Goal: Task Accomplishment & Management: Complete application form

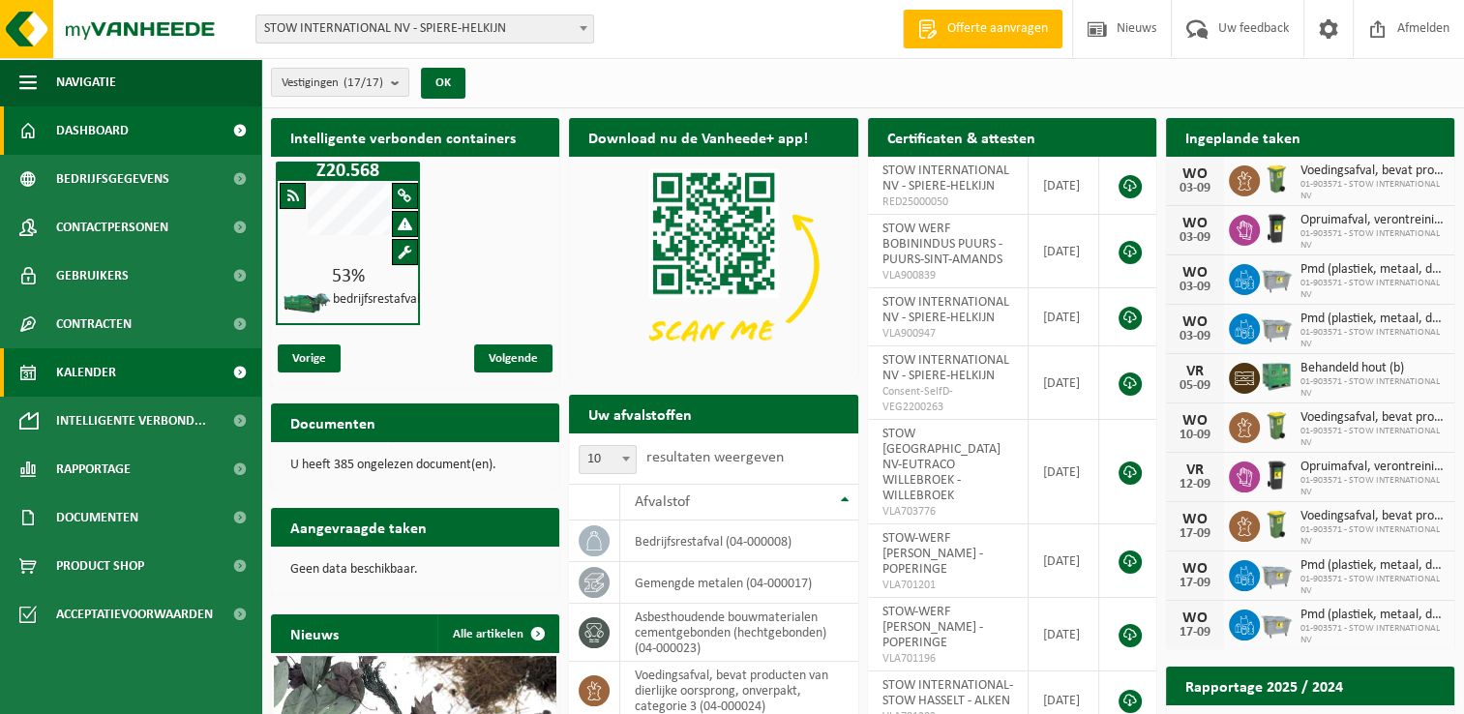
click at [87, 374] on span "Kalender" at bounding box center [86, 372] width 60 height 48
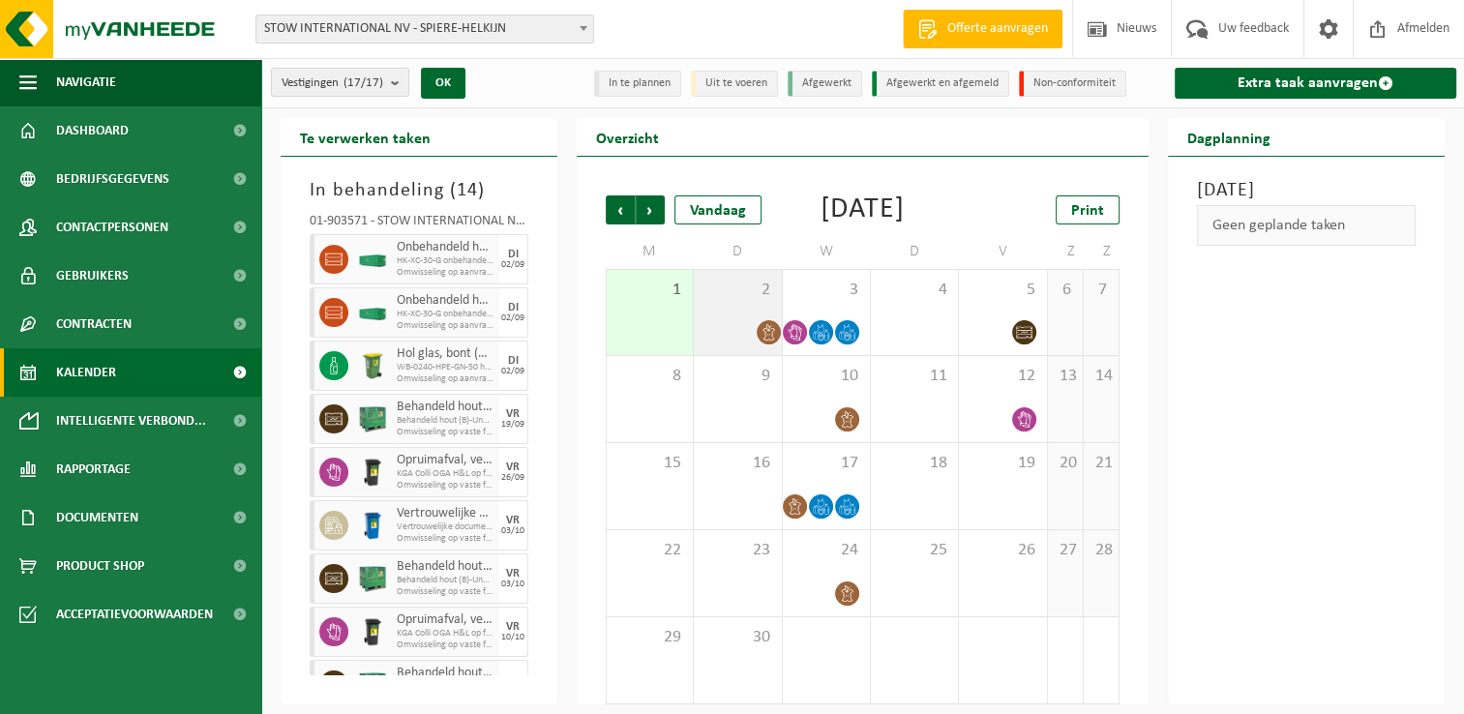
click at [768, 355] on div "2" at bounding box center [737, 312] width 87 height 85
click at [766, 341] on icon at bounding box center [769, 332] width 16 height 16
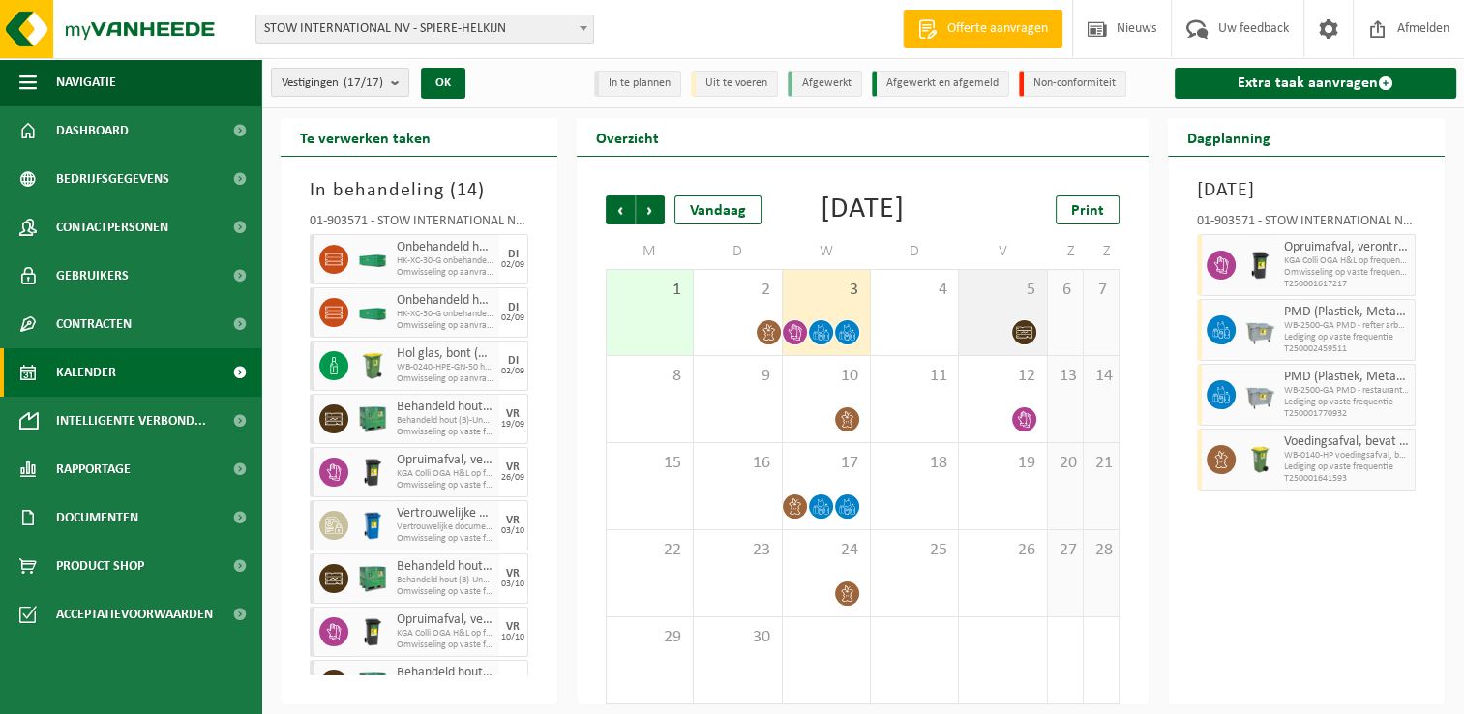
click at [1019, 341] on icon at bounding box center [1024, 332] width 16 height 16
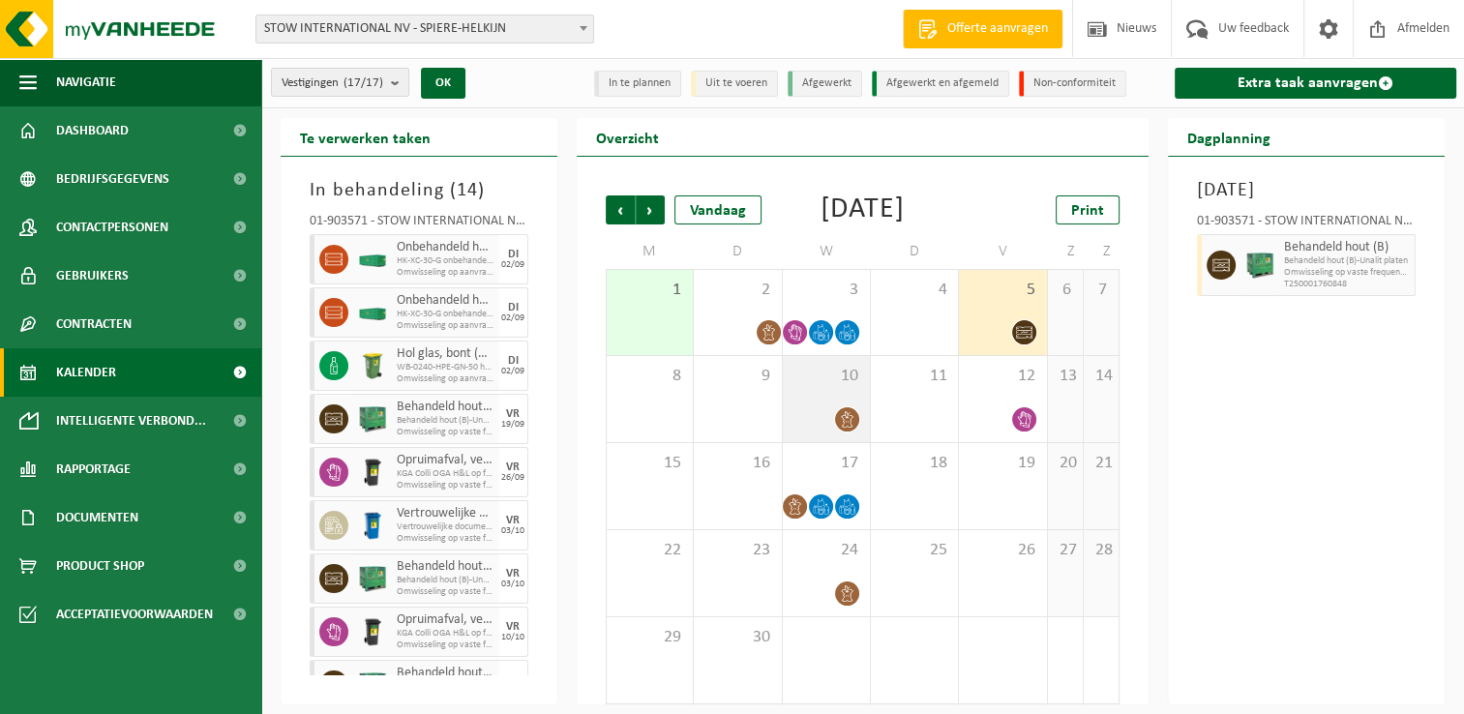
click at [828, 433] on div at bounding box center [826, 419] width 68 height 26
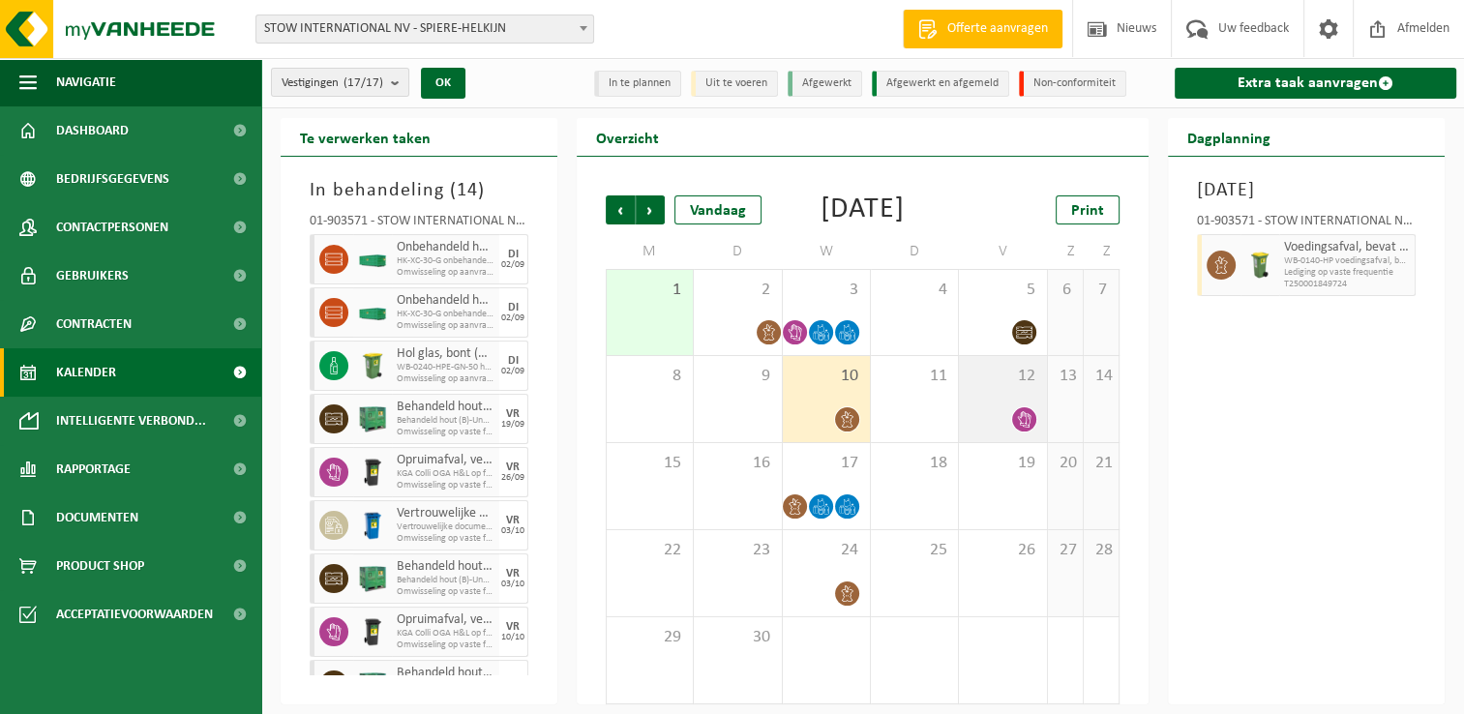
click at [1001, 433] on div at bounding box center [1003, 419] width 68 height 26
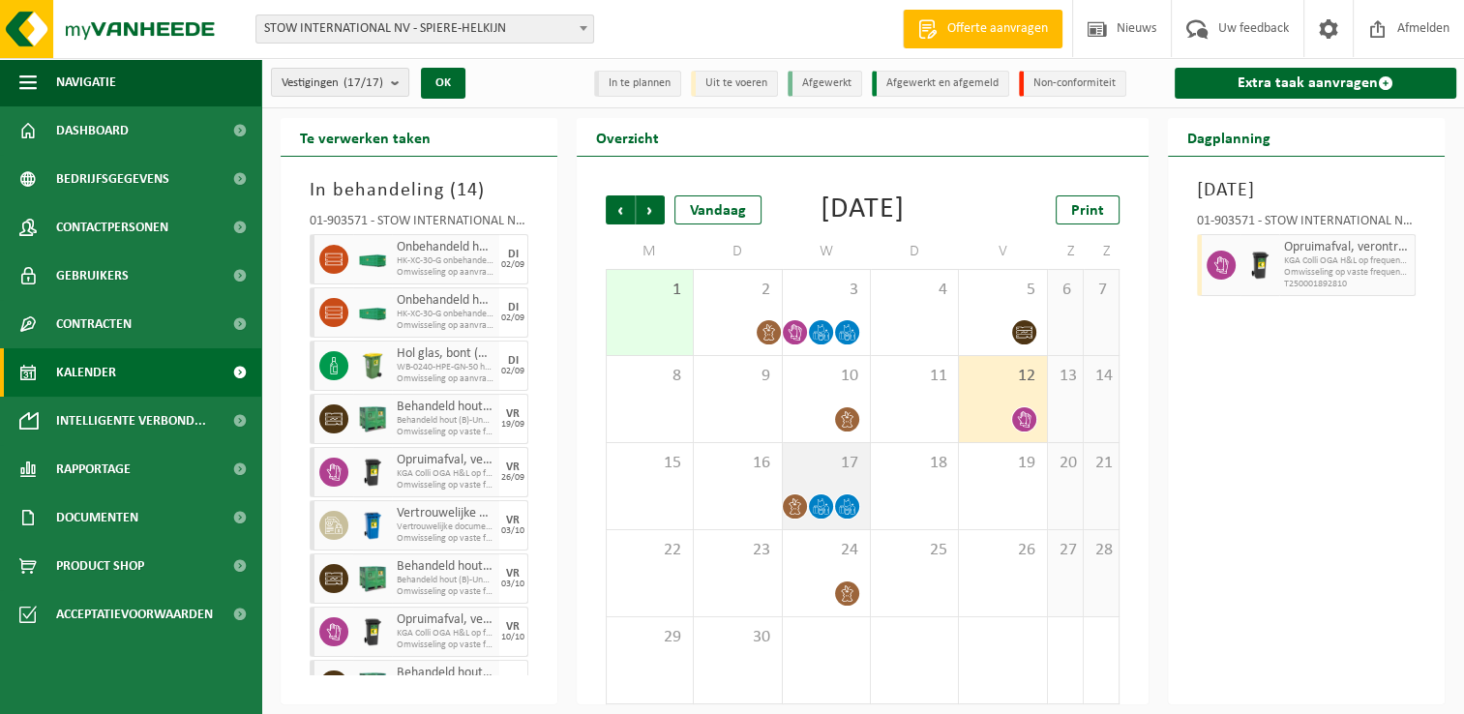
click at [821, 515] on div "17" at bounding box center [826, 486] width 87 height 86
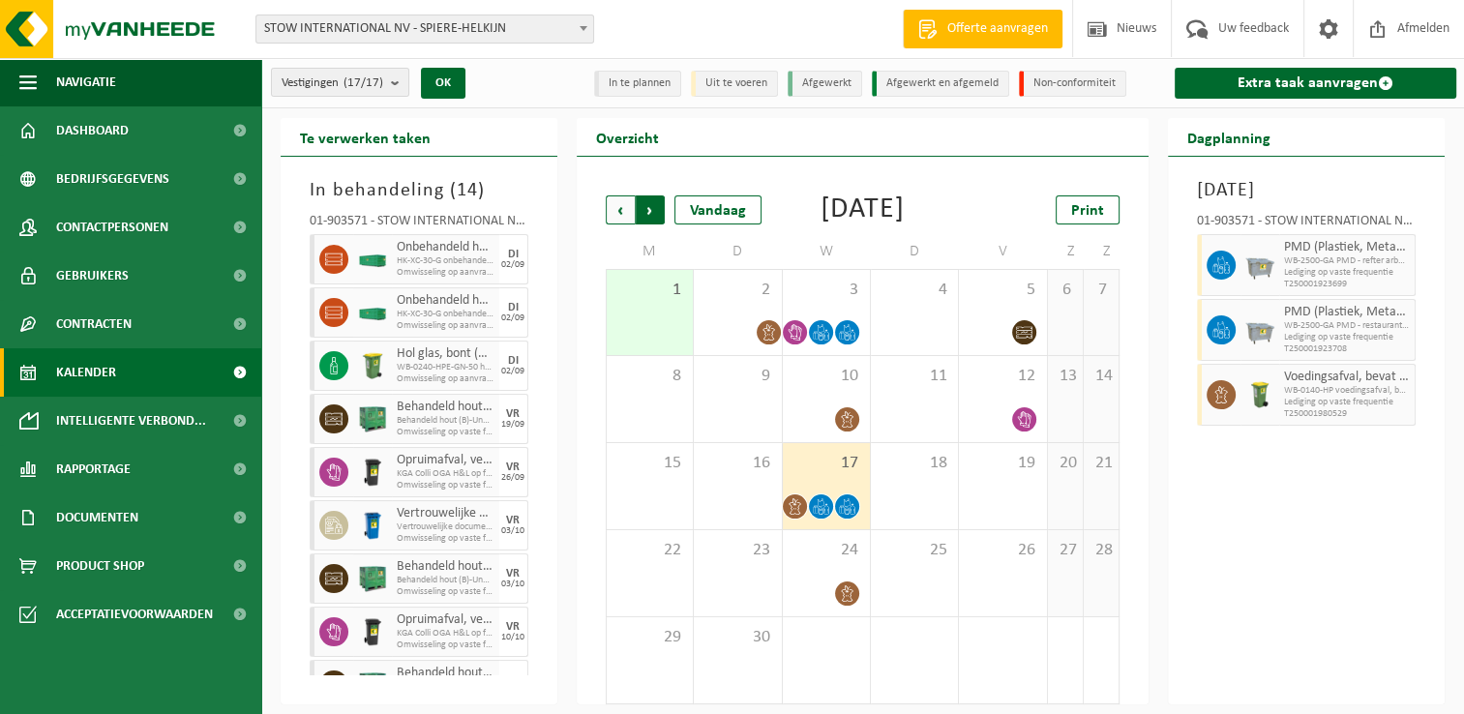
click at [611, 210] on span "Vorige" at bounding box center [620, 209] width 29 height 29
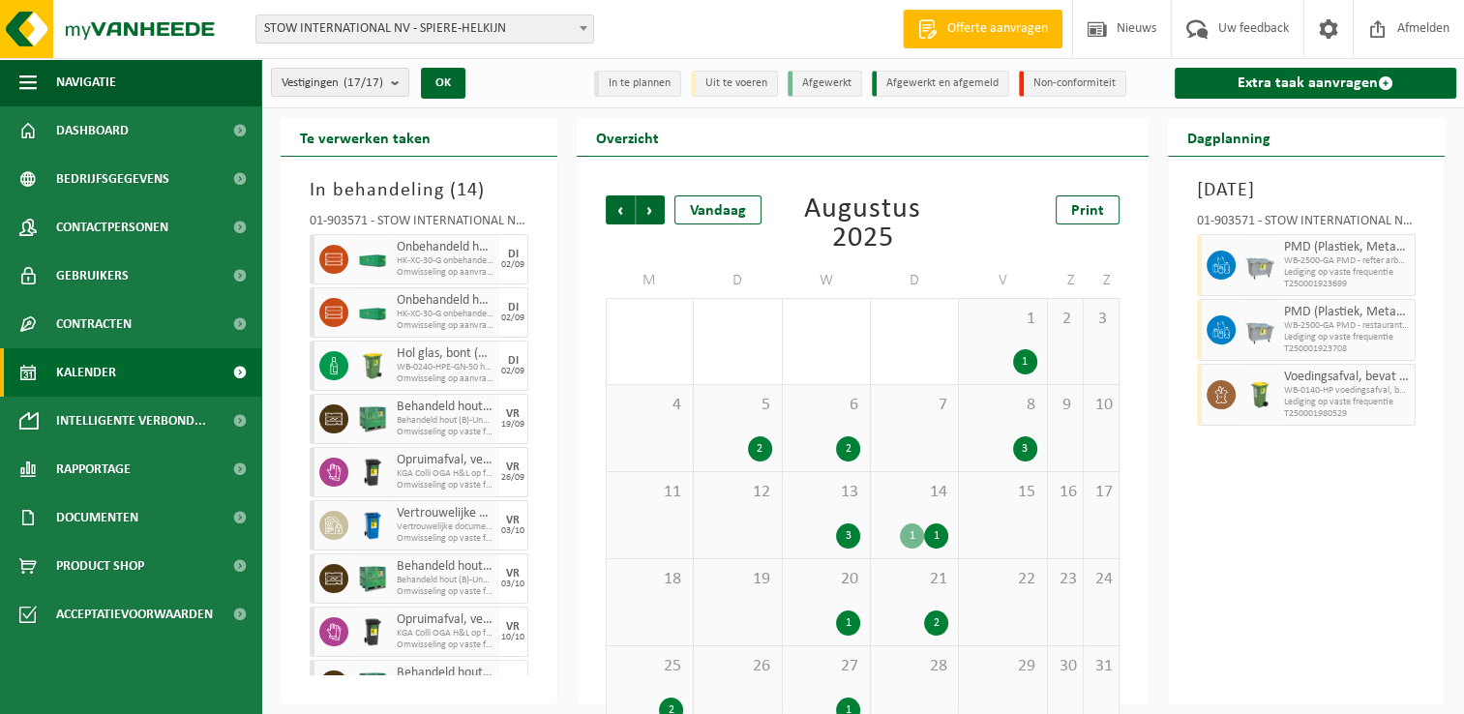
scroll to position [37, 0]
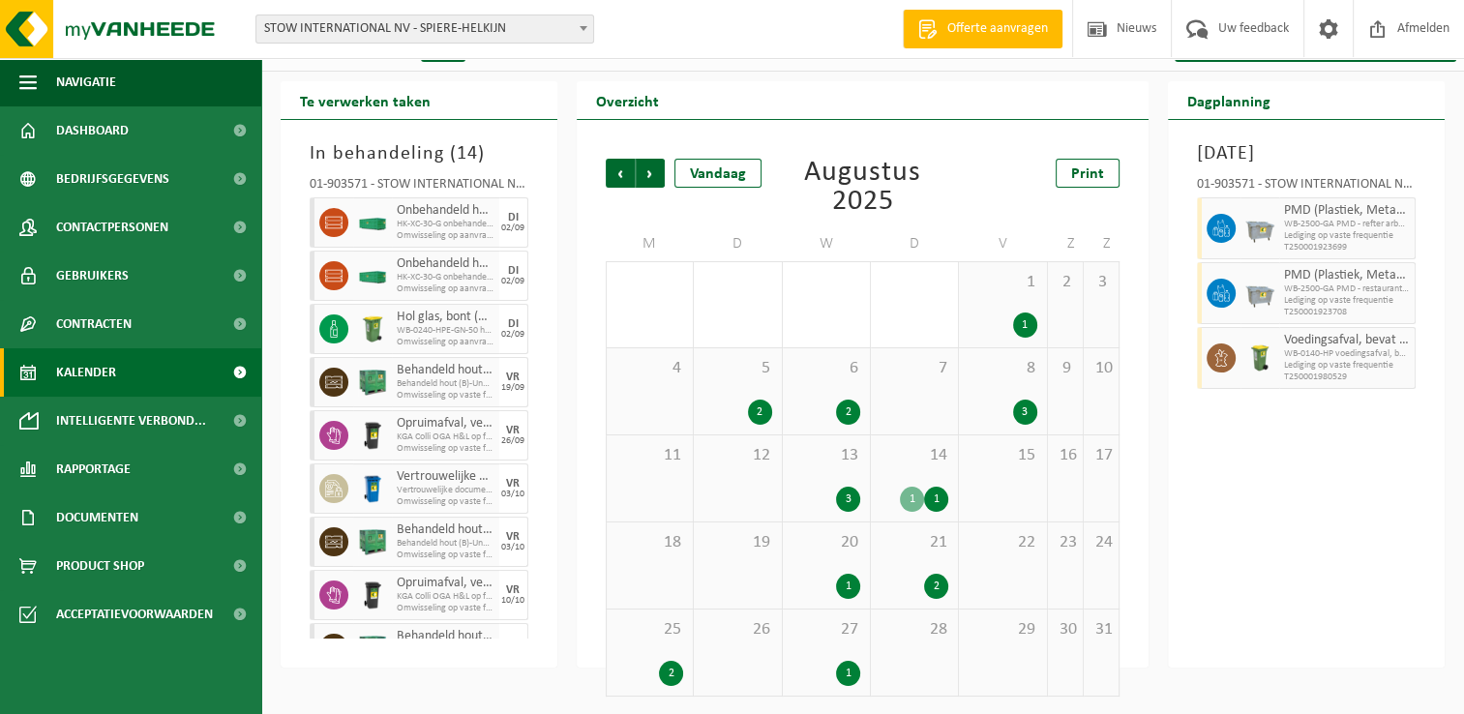
click at [822, 683] on div "1" at bounding box center [826, 673] width 68 height 25
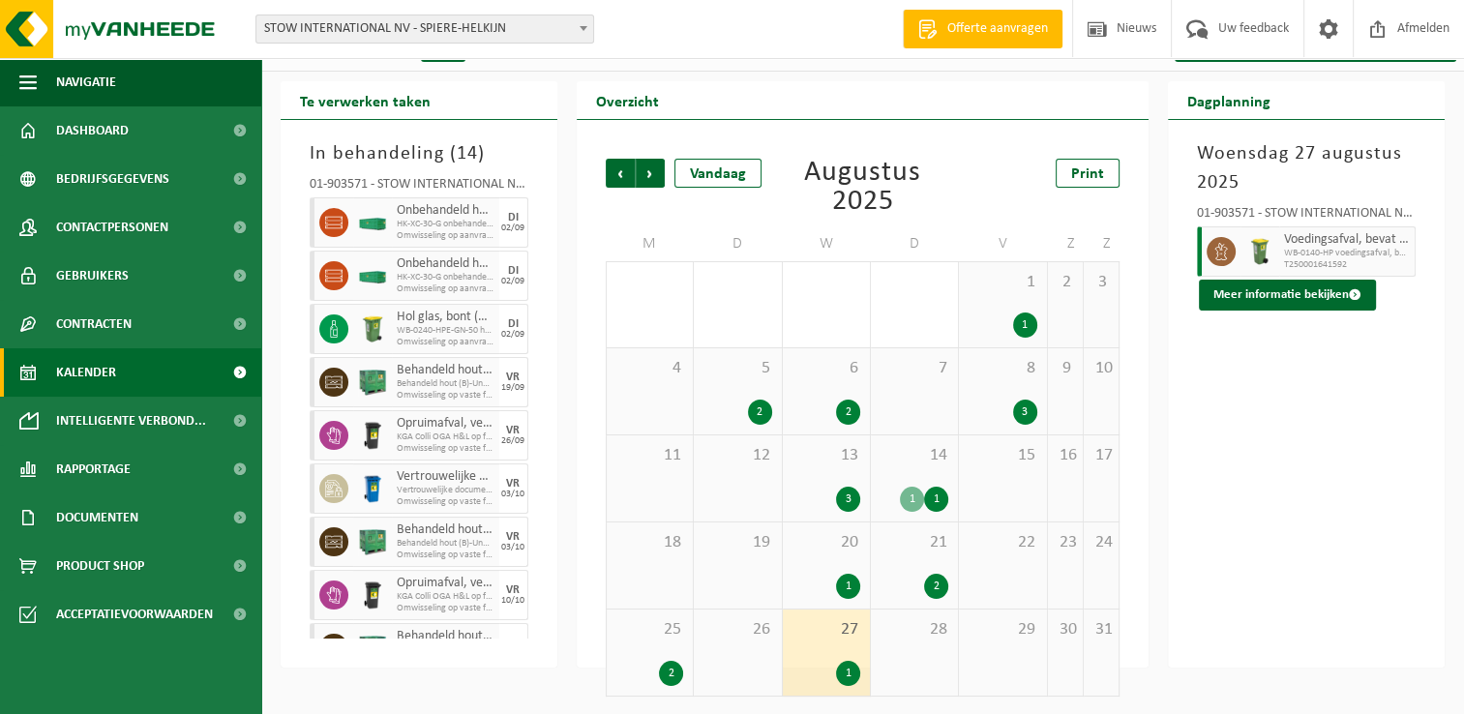
click at [666, 674] on div "2" at bounding box center [671, 673] width 24 height 25
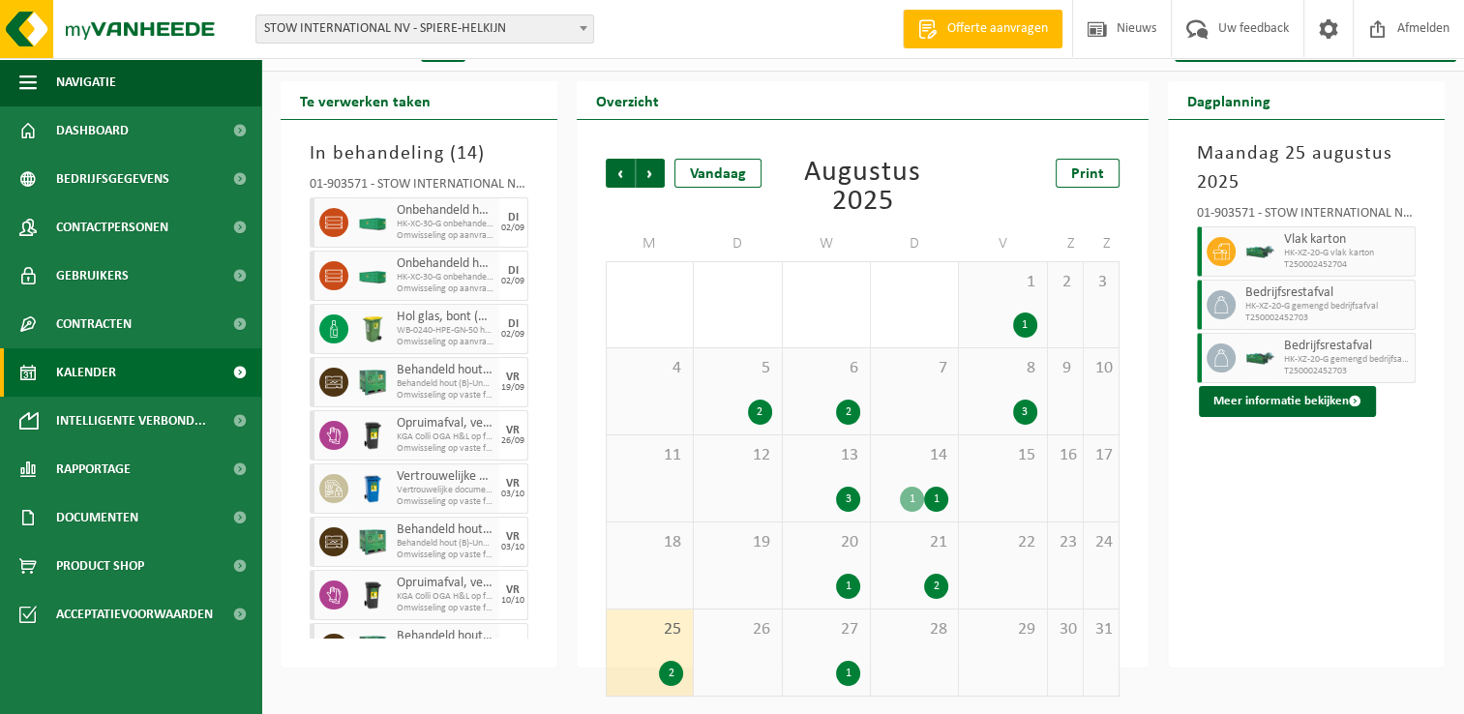
click at [944, 574] on div "2" at bounding box center [915, 586] width 68 height 25
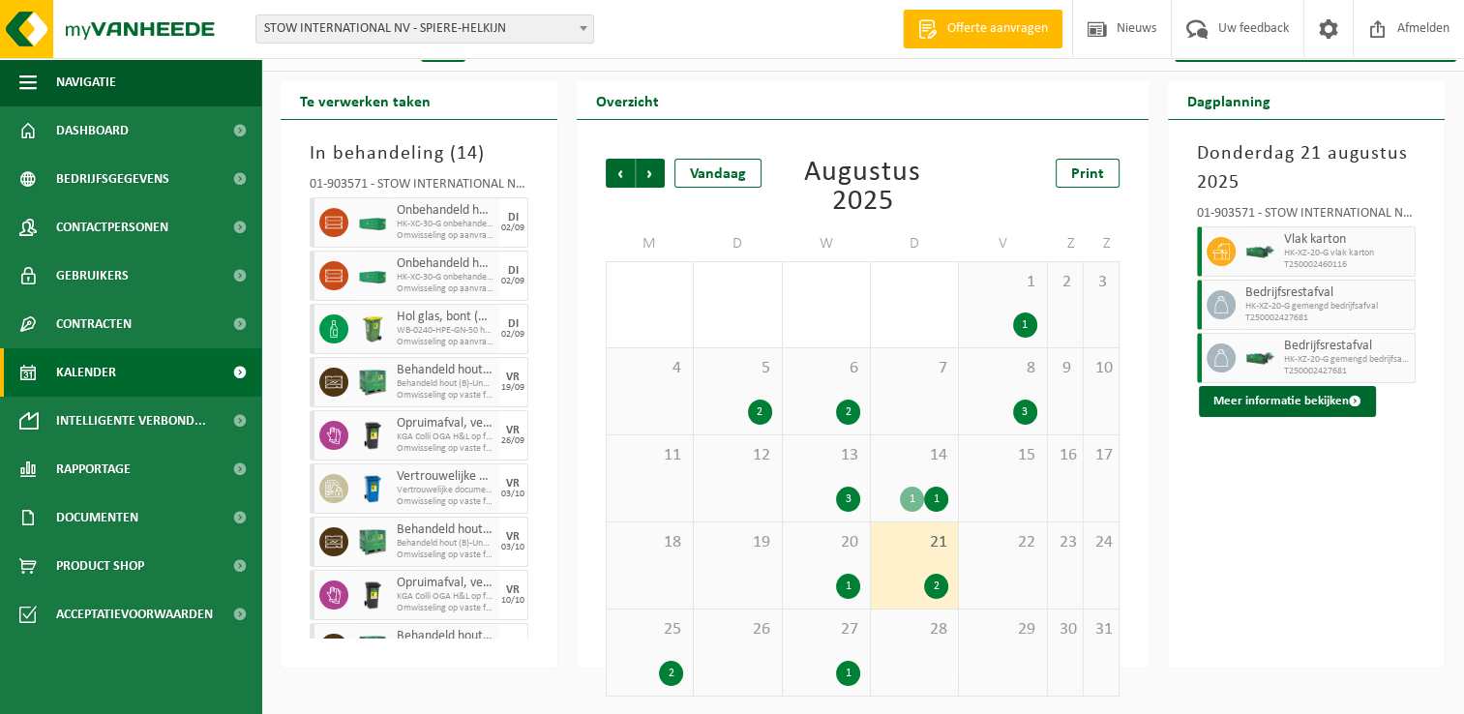
click at [911, 593] on div "2" at bounding box center [915, 586] width 68 height 25
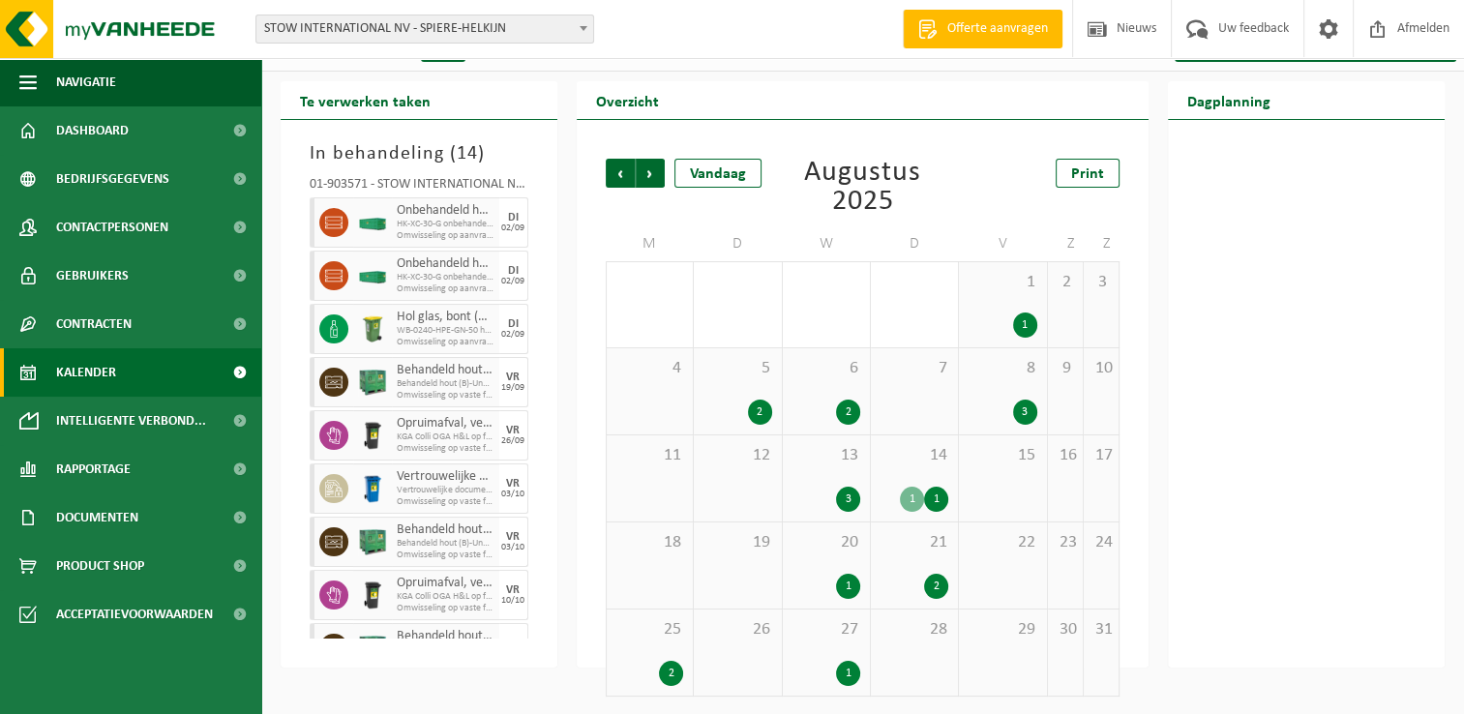
click at [920, 579] on div "2" at bounding box center [915, 586] width 68 height 25
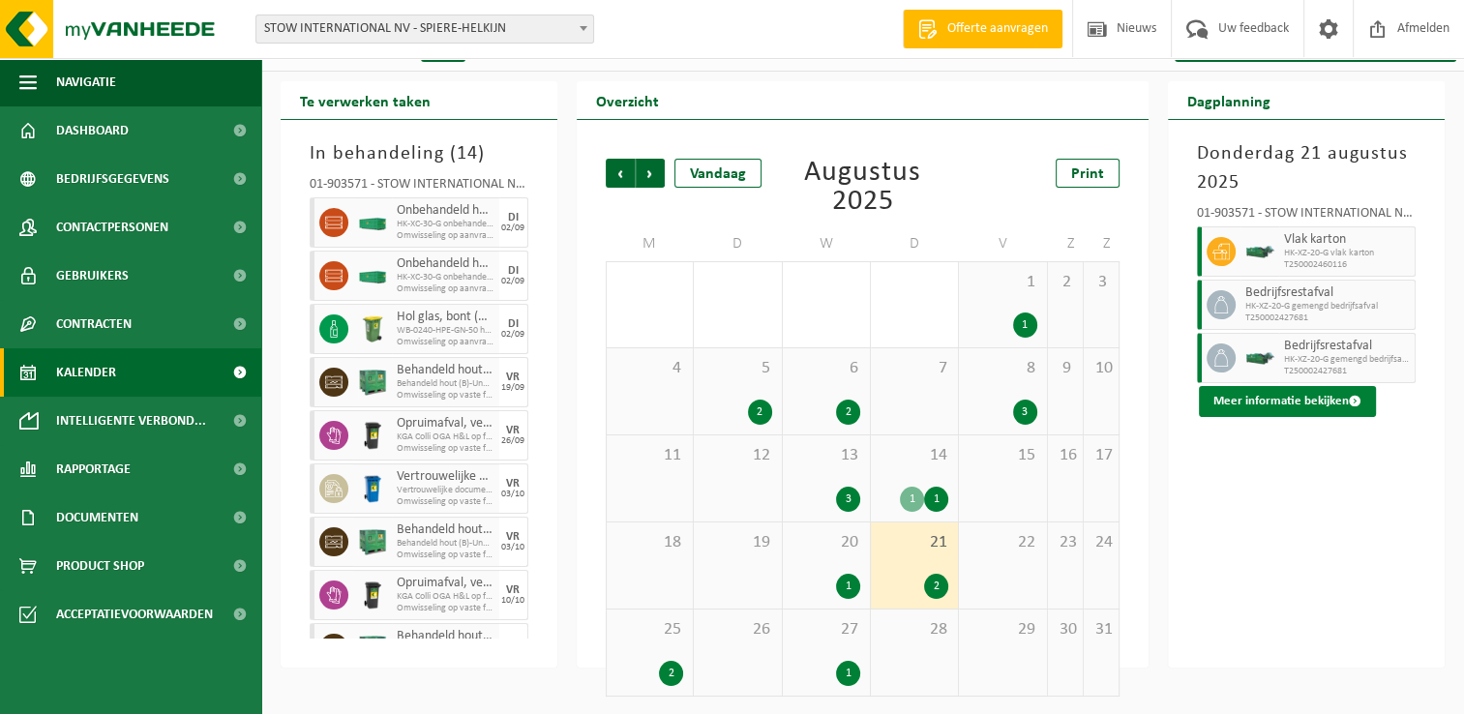
click at [1286, 404] on button "Meer informatie bekijken" at bounding box center [1287, 401] width 177 height 31
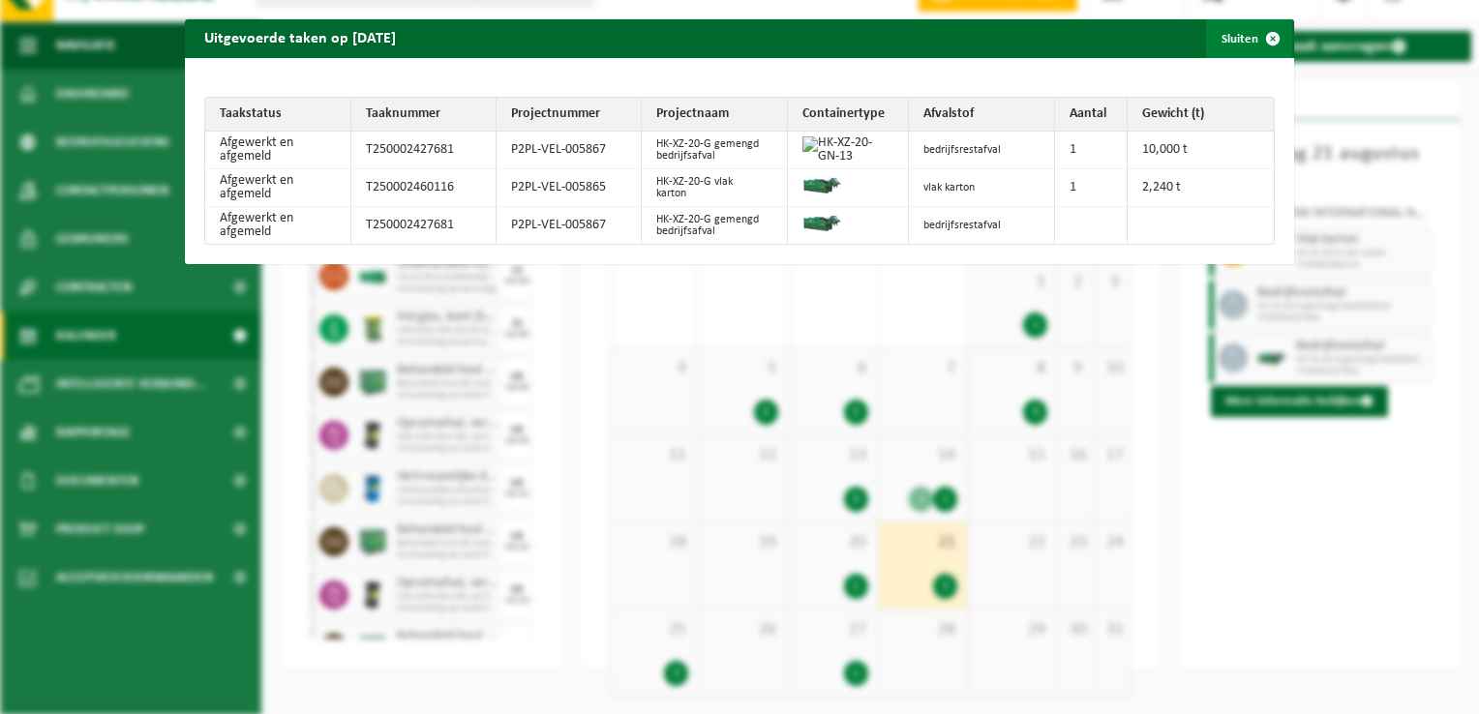
click at [1265, 33] on span "button" at bounding box center [1272, 38] width 39 height 39
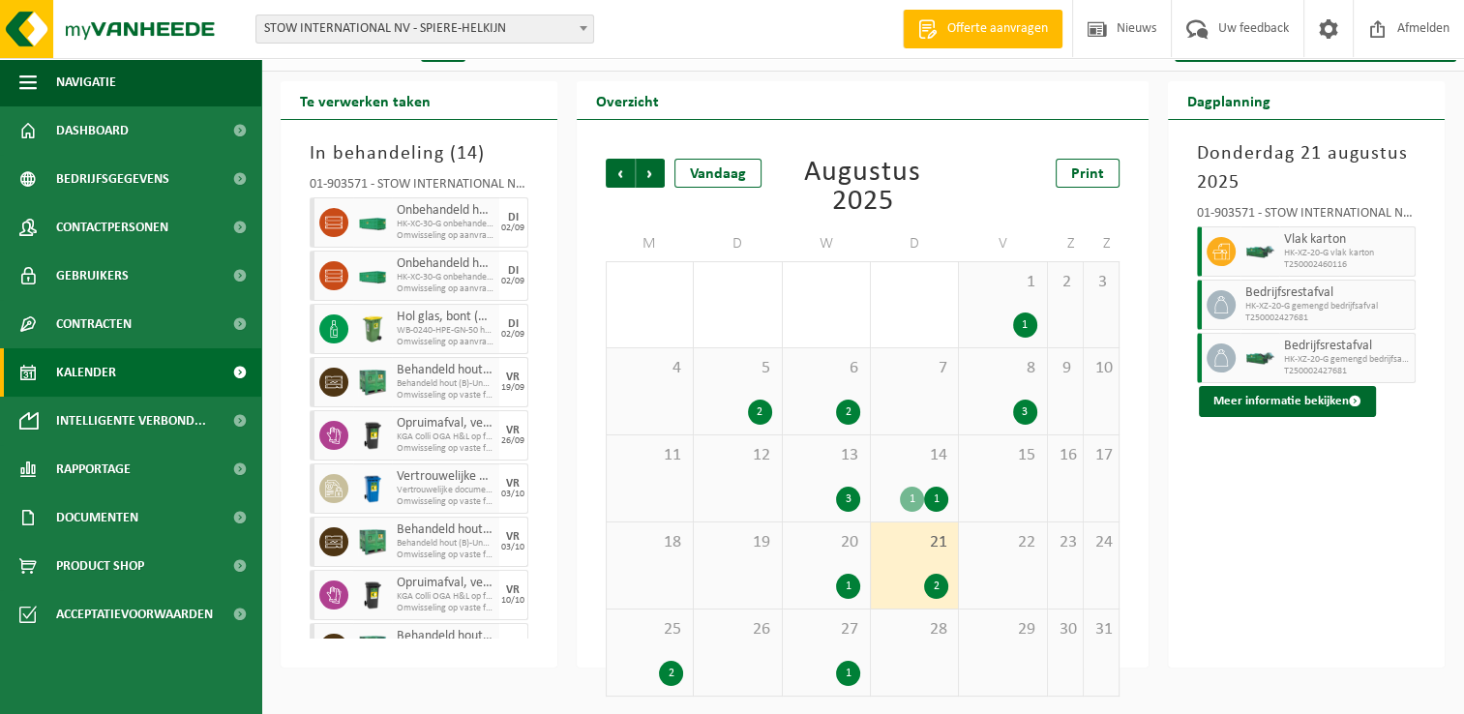
click at [66, 370] on span "Kalender" at bounding box center [86, 372] width 60 height 48
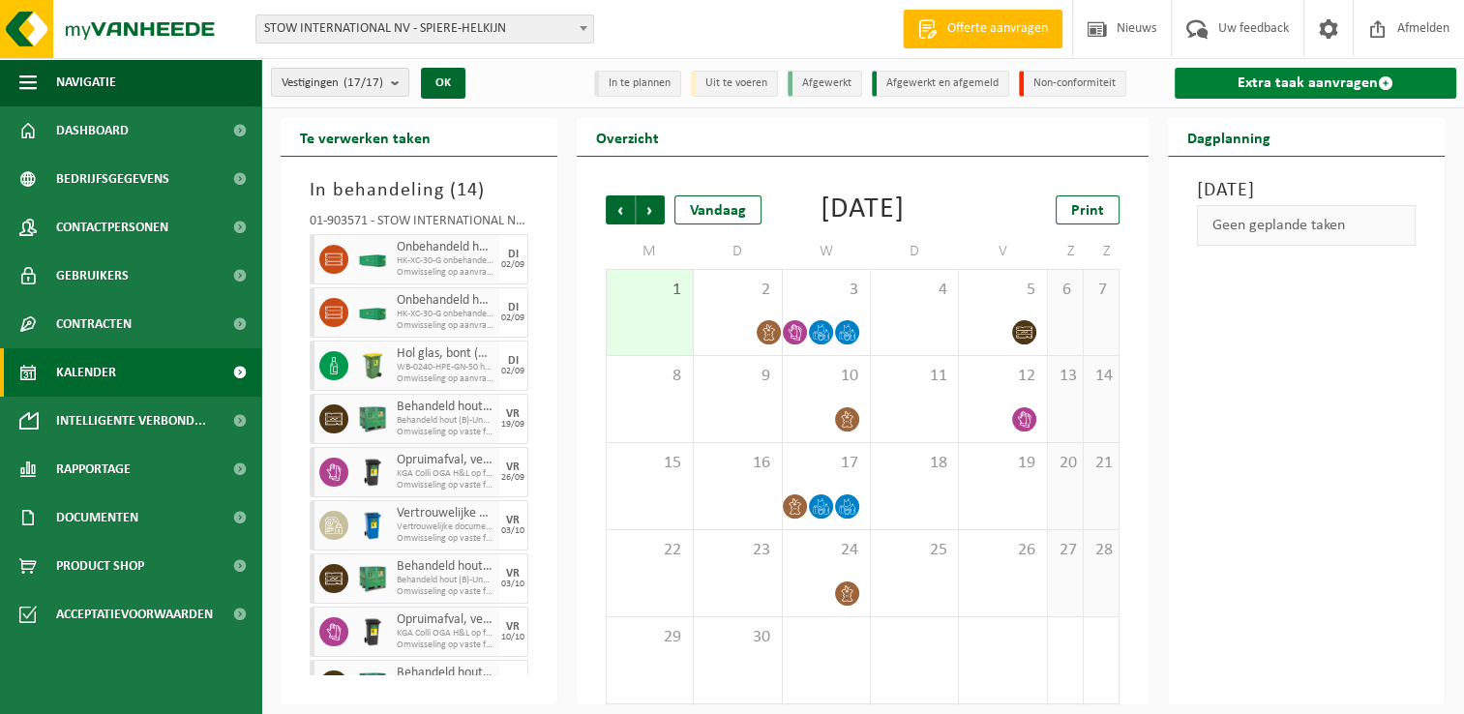
click at [1317, 86] on link "Extra taak aanvragen" at bounding box center [1316, 83] width 282 height 31
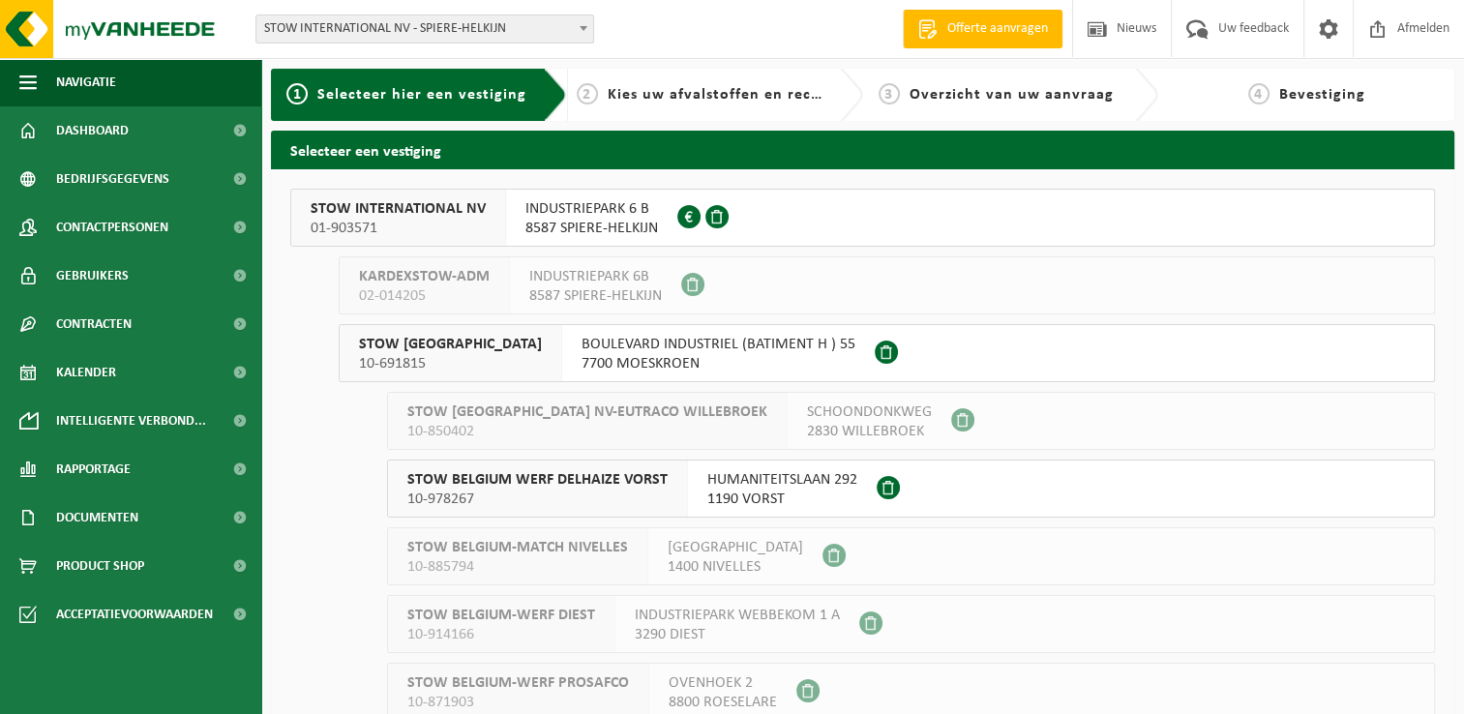
click at [352, 206] on span "STOW INTERNATIONAL NV" at bounding box center [398, 208] width 175 height 19
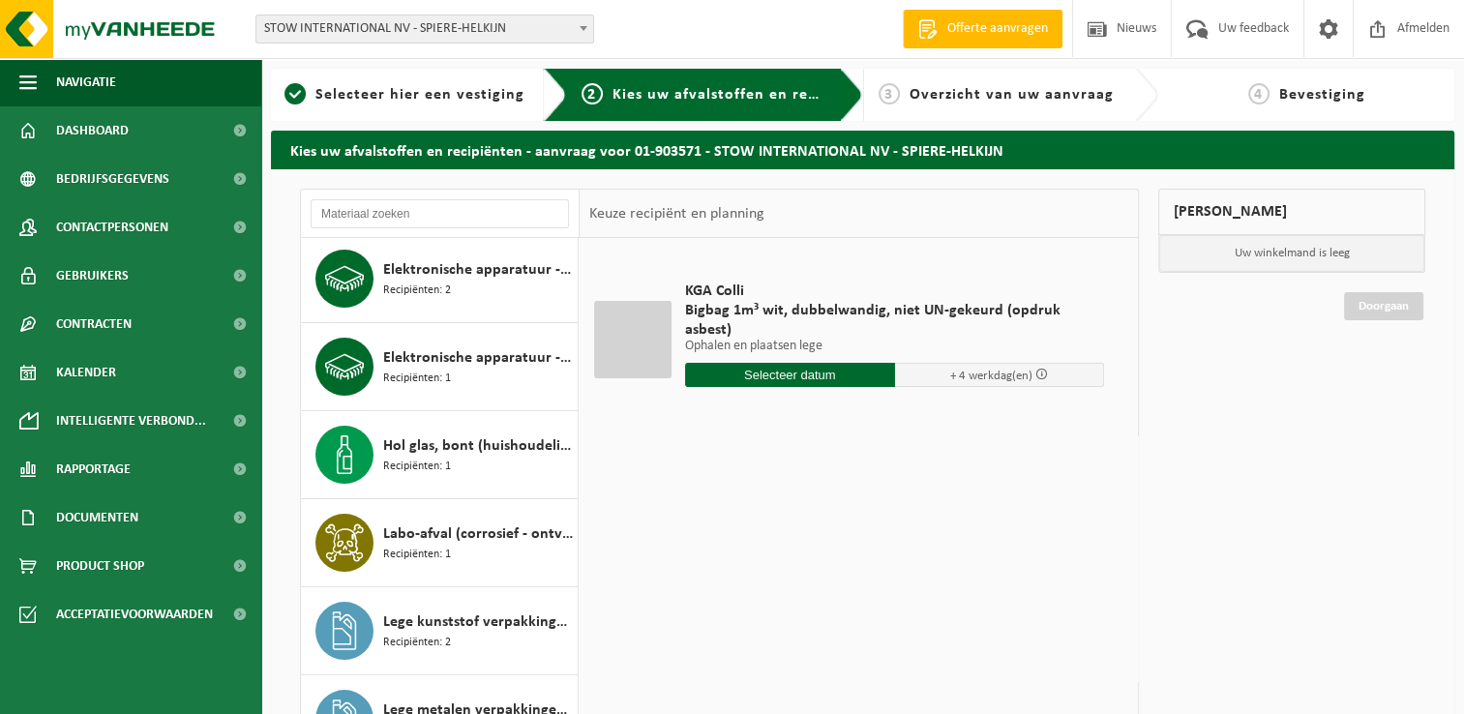
scroll to position [387, 0]
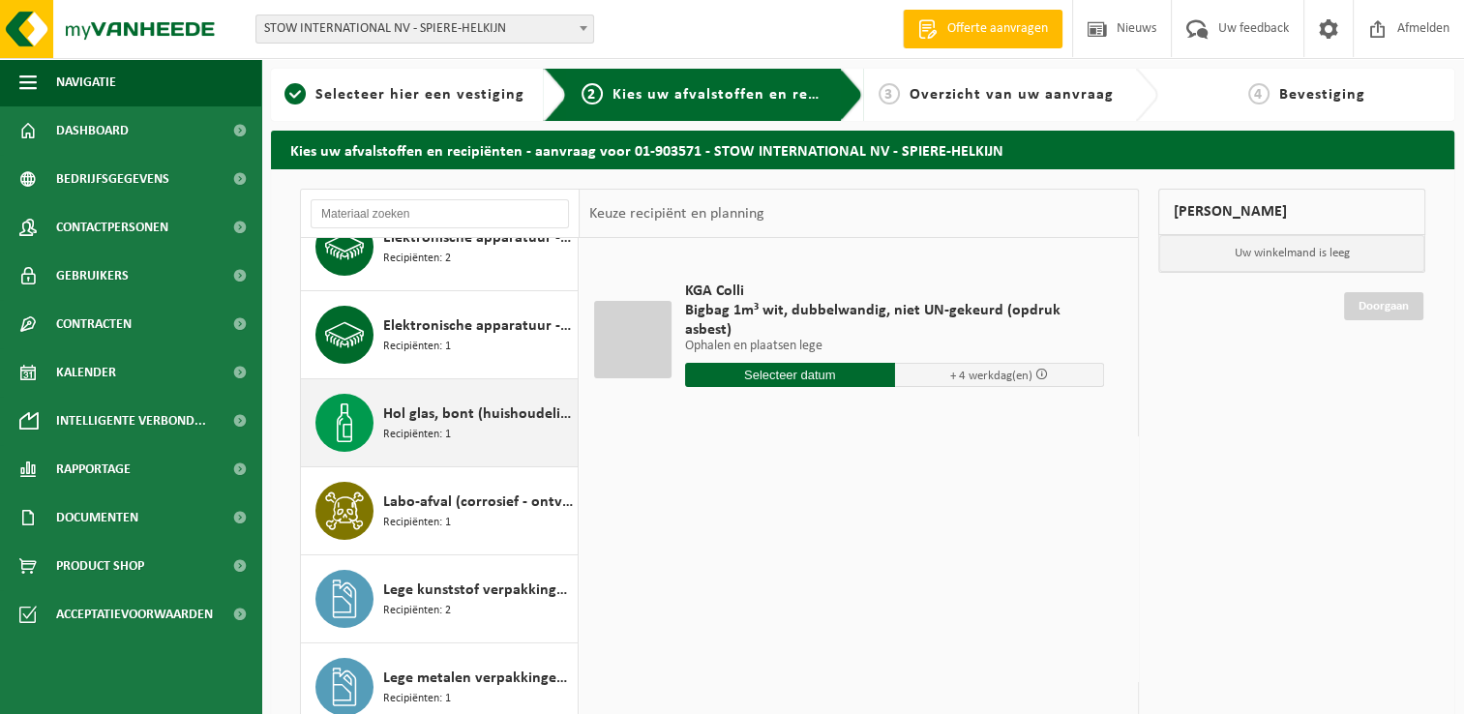
click at [377, 436] on div "Hol glas, bont (huishoudelijk) Recipiënten: 1" at bounding box center [440, 422] width 278 height 87
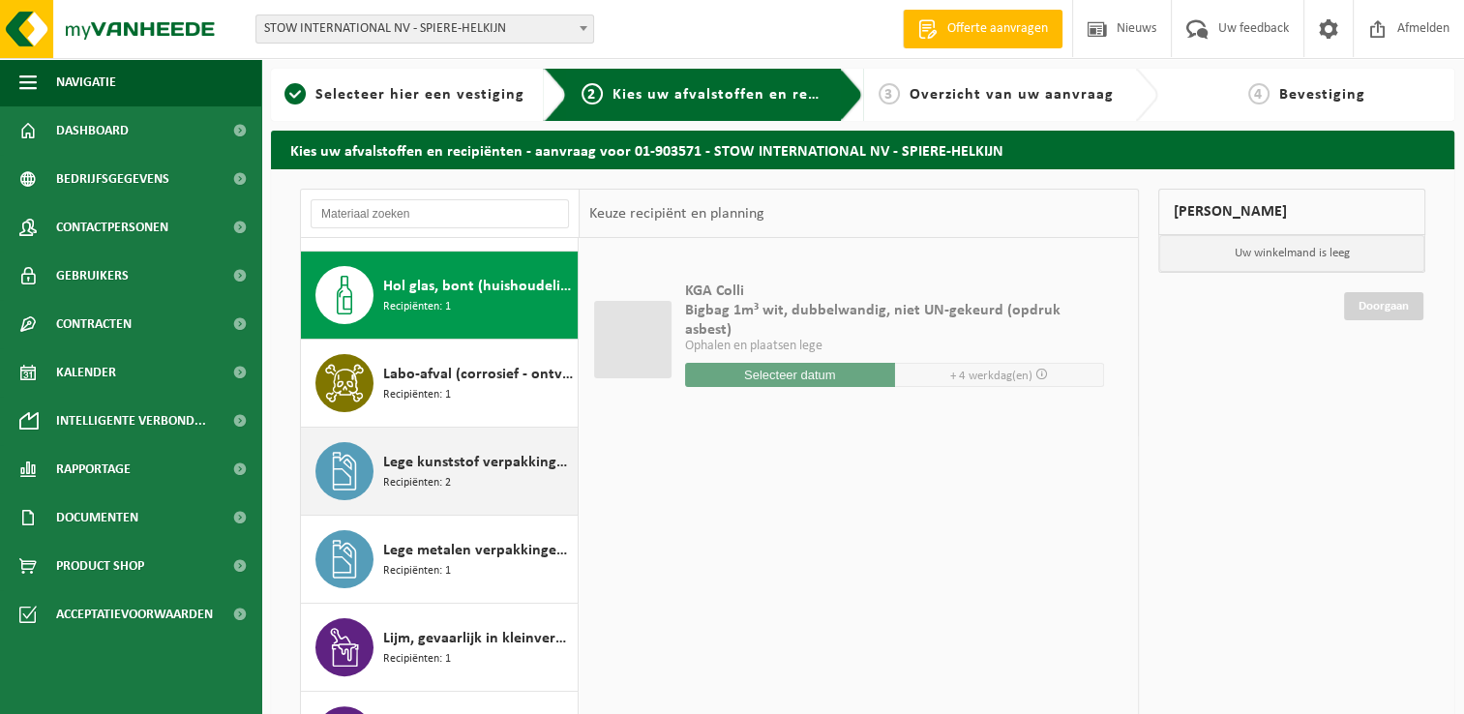
scroll to position [526, 0]
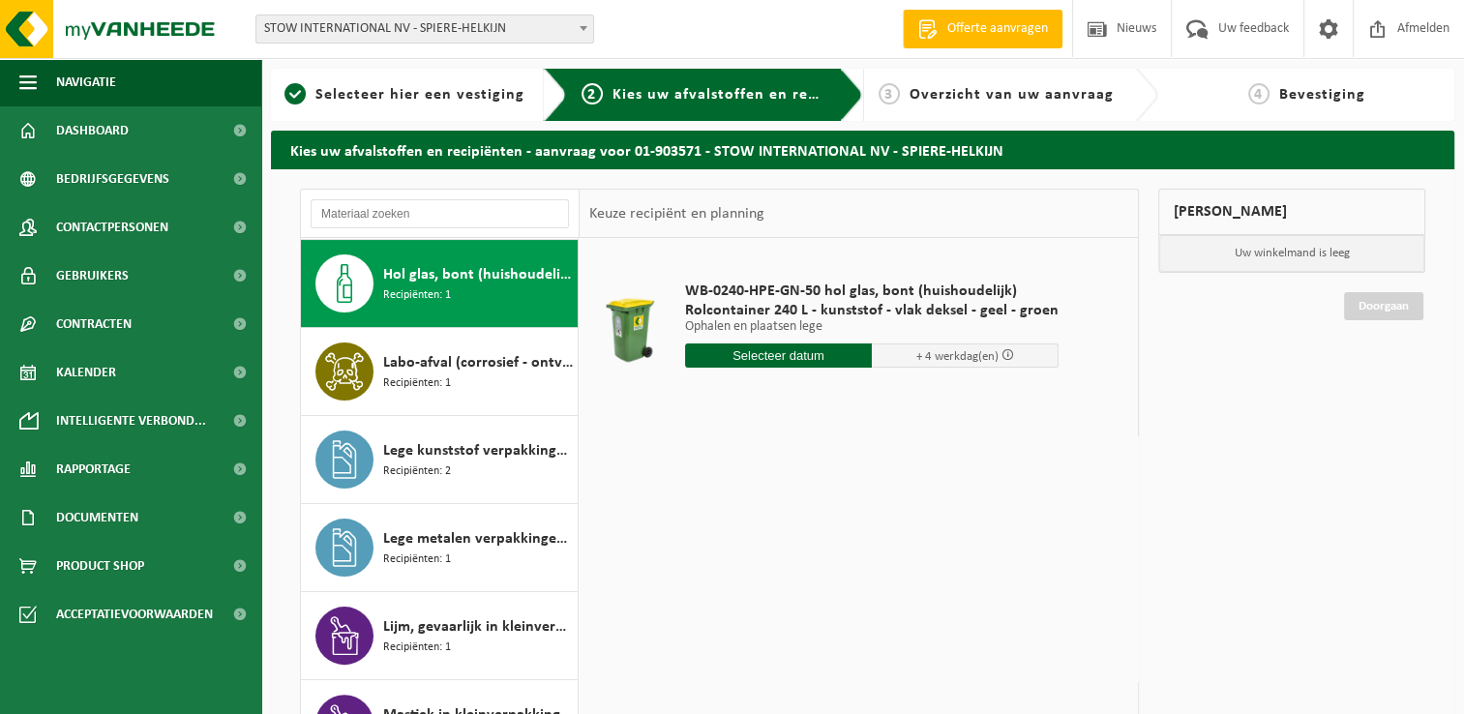
click at [793, 352] on input "text" at bounding box center [778, 356] width 187 height 24
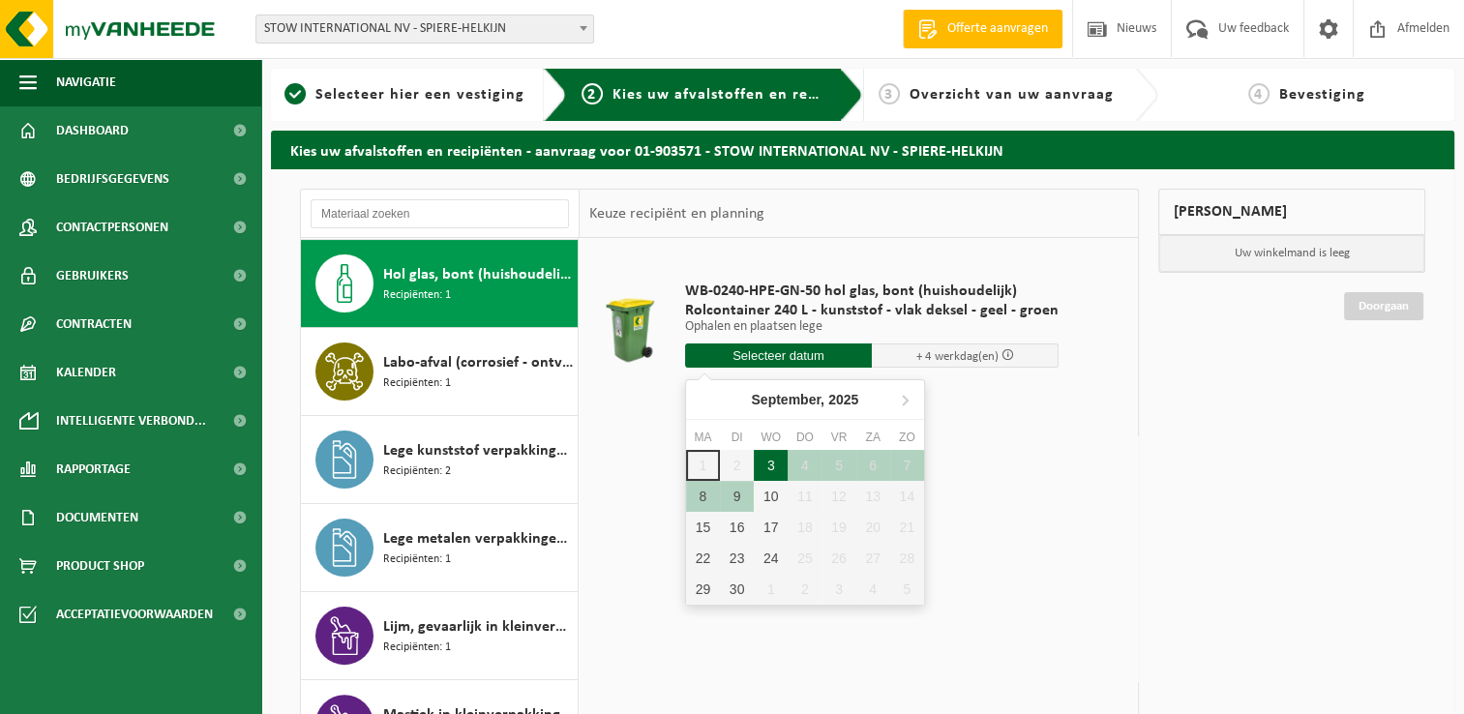
click at [774, 459] on div "3" at bounding box center [771, 465] width 34 height 31
type input "Van 2025-09-03"
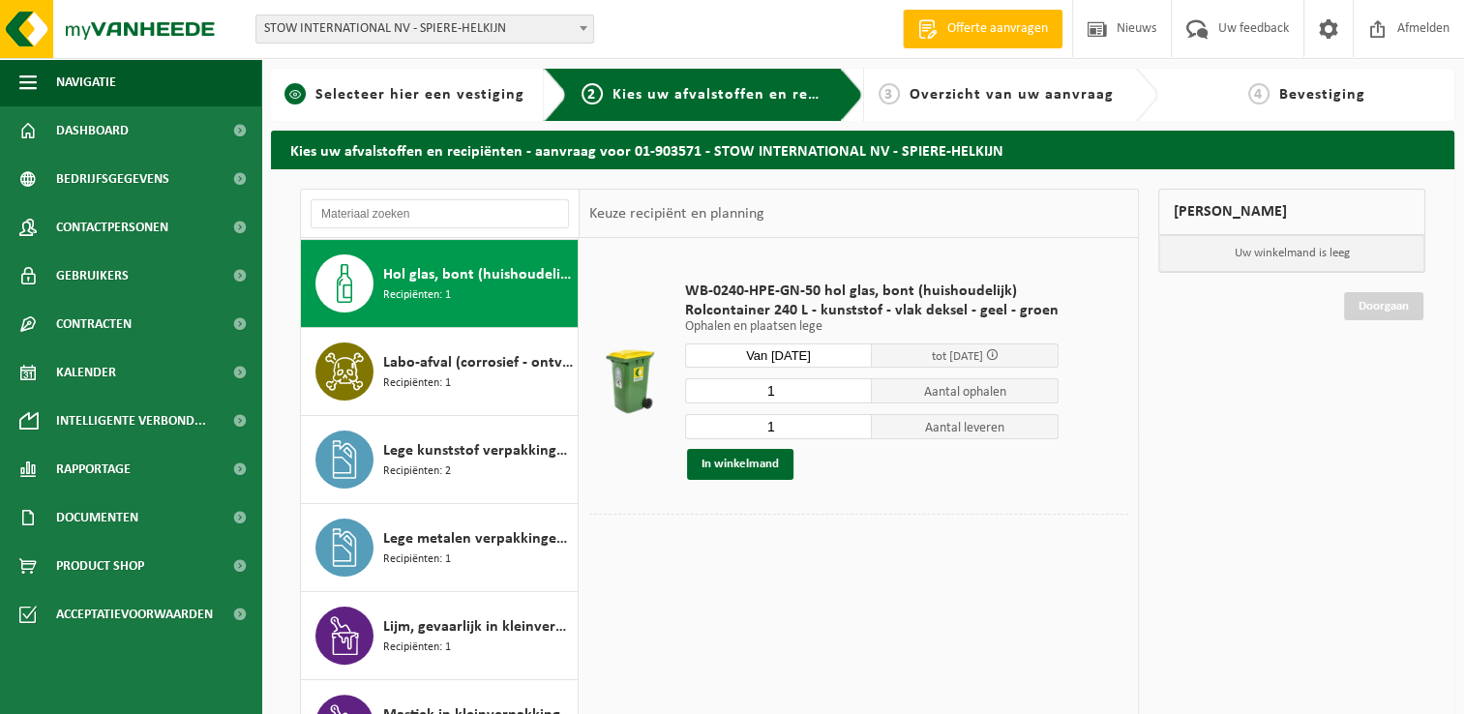
click at [362, 91] on span "Selecteer hier een vestiging" at bounding box center [419, 94] width 209 height 15
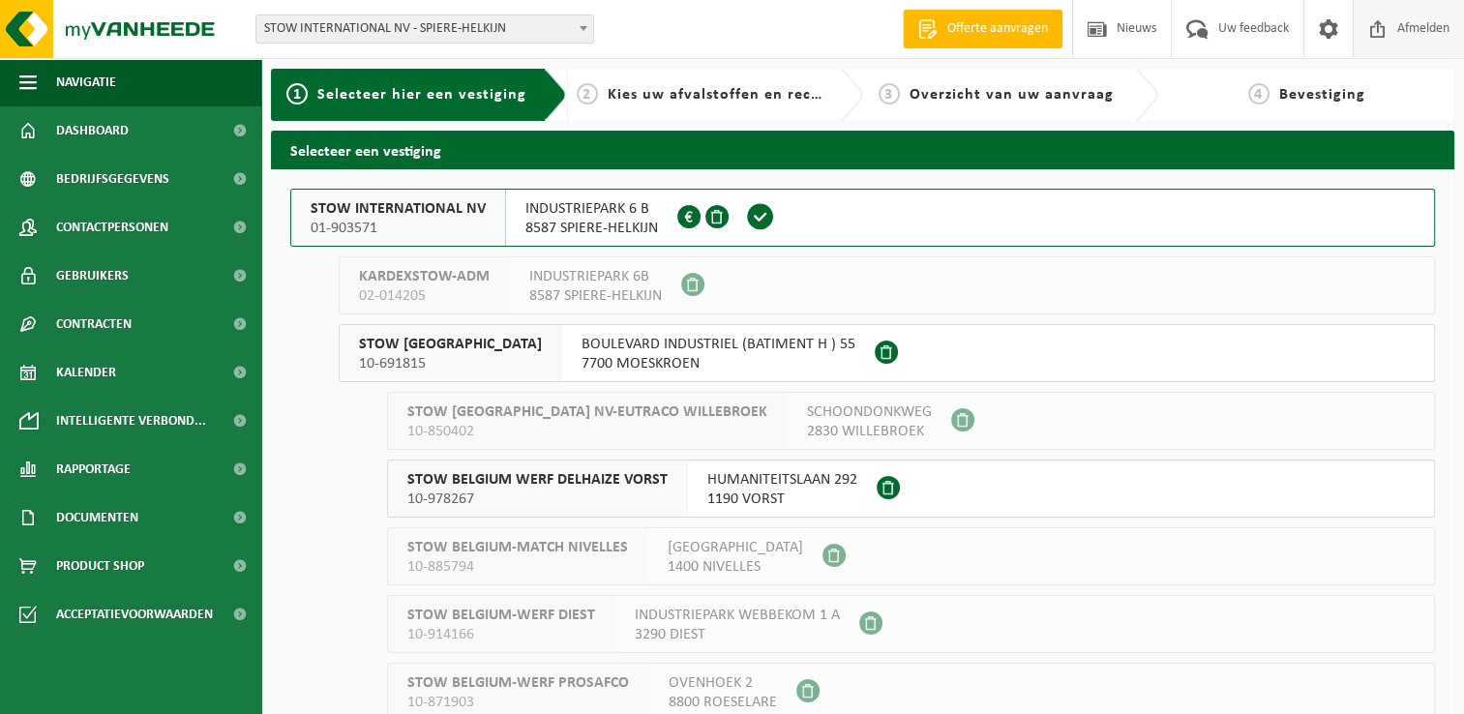
click at [1411, 38] on span "Afmelden" at bounding box center [1423, 28] width 62 height 57
